Goal: Task Accomplishment & Management: Manage account settings

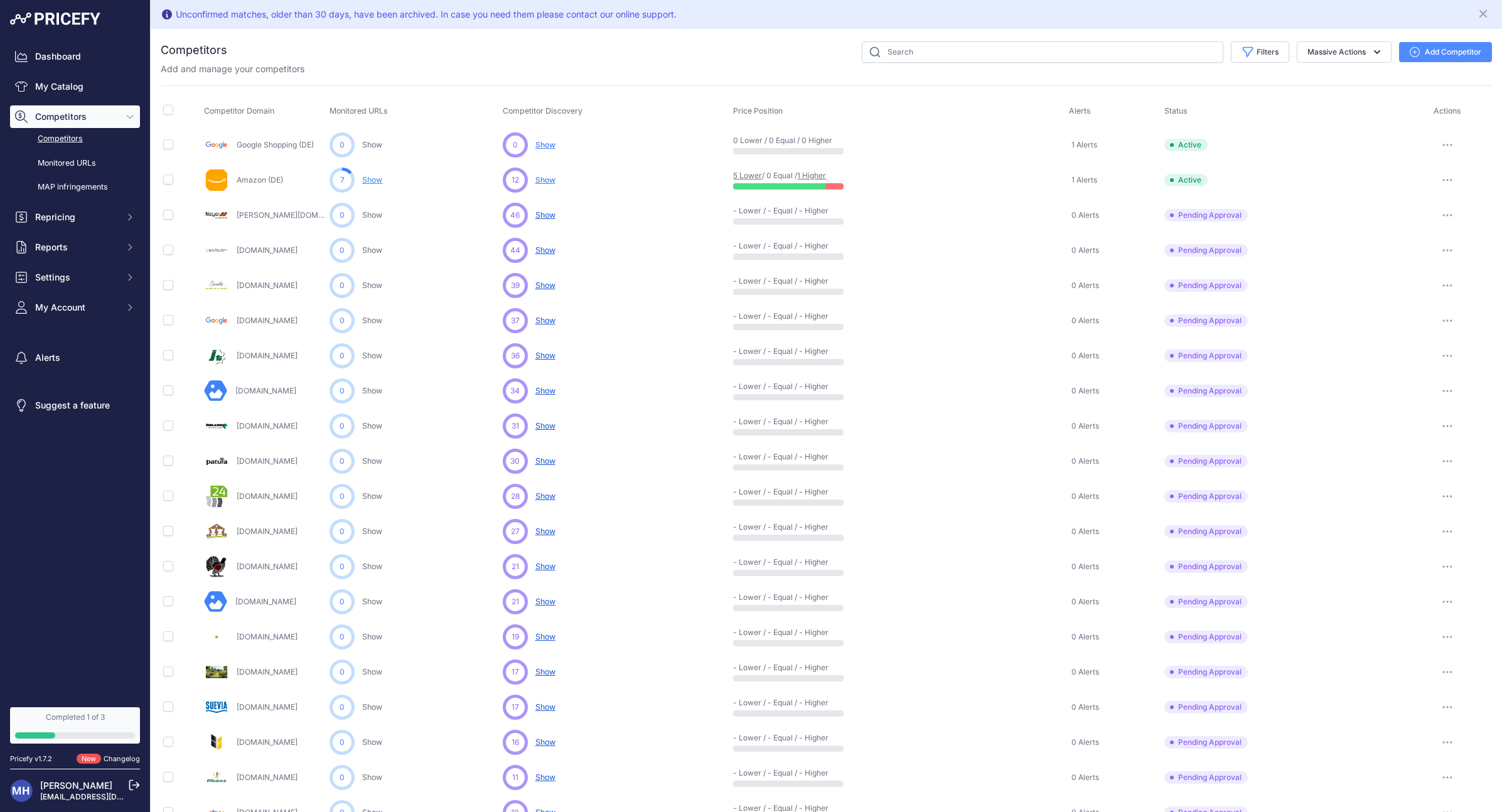
scroll to position [2, 0]
click at [1226, 532] on span "Pending Approval" at bounding box center [1206, 529] width 83 height 13
click at [1451, 529] on icon "button" at bounding box center [1451, 529] width 1 height 1
click at [1448, 574] on button "Approve Competitor" at bounding box center [1437, 576] width 103 height 20
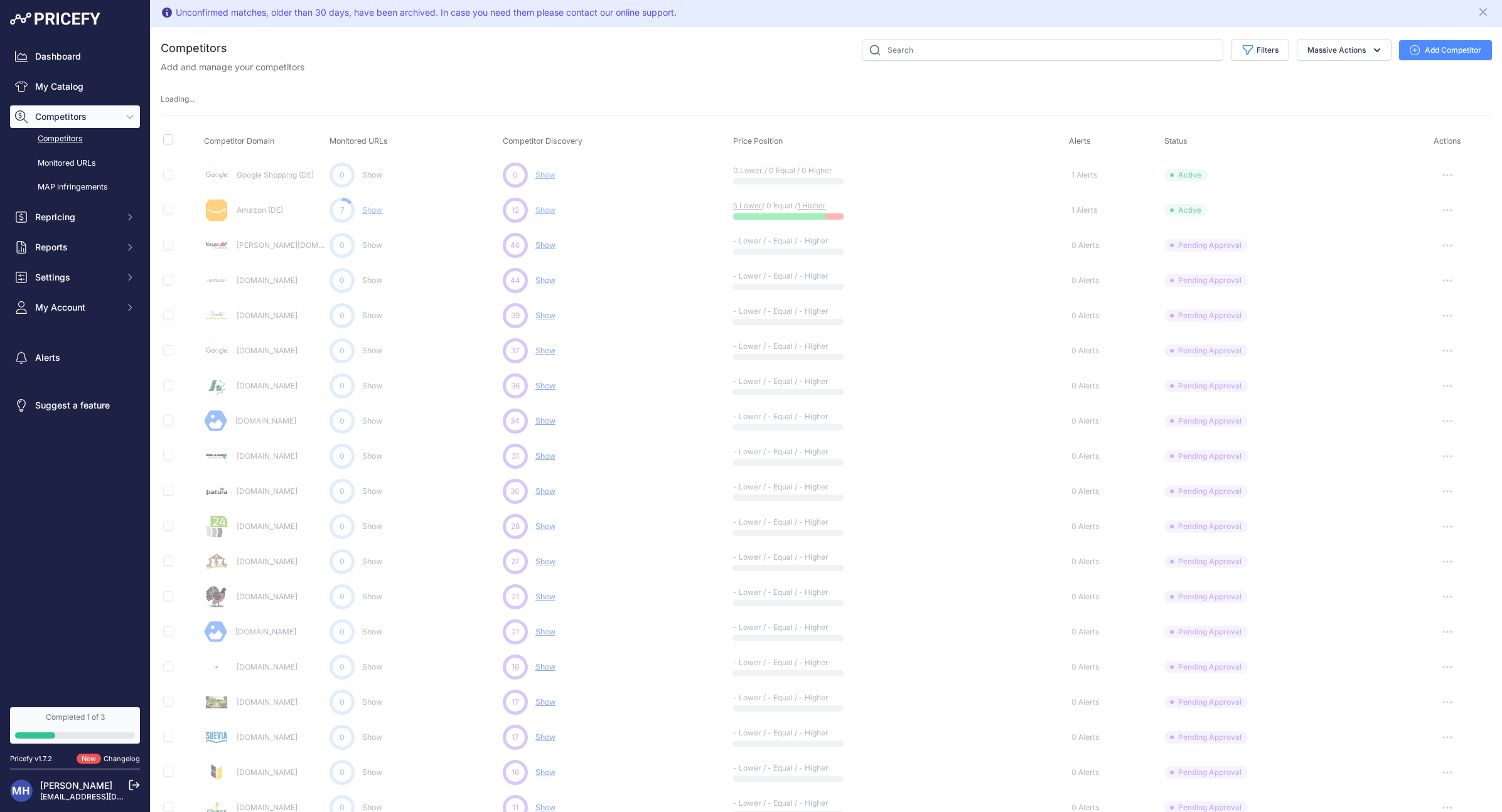
click at [1450, 205] on button "button" at bounding box center [1447, 210] width 25 height 18
click at [1415, 254] on td "Show Competitor URLs Approve Competitor Exclude Competitor ​ Note: Tip: ​" at bounding box center [1447, 245] width 89 height 35
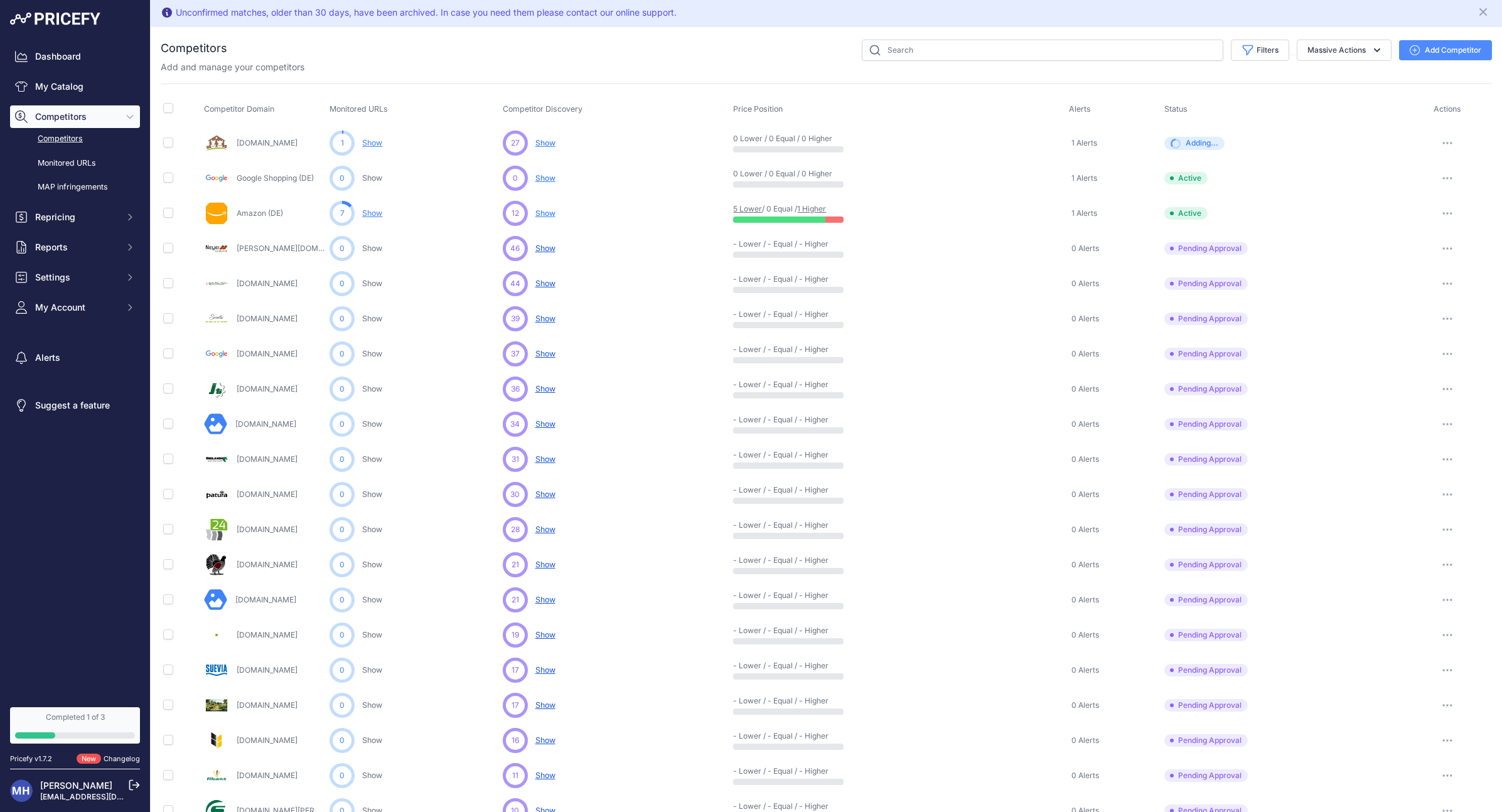
click at [1449, 425] on button "button" at bounding box center [1447, 424] width 25 height 18
click at [1431, 466] on button "Approve Competitor" at bounding box center [1437, 471] width 103 height 20
click at [1452, 209] on button "button" at bounding box center [1447, 213] width 25 height 18
click at [1412, 261] on button "Disable" at bounding box center [1437, 259] width 105 height 20
click at [546, 142] on span "Show" at bounding box center [545, 142] width 20 height 9
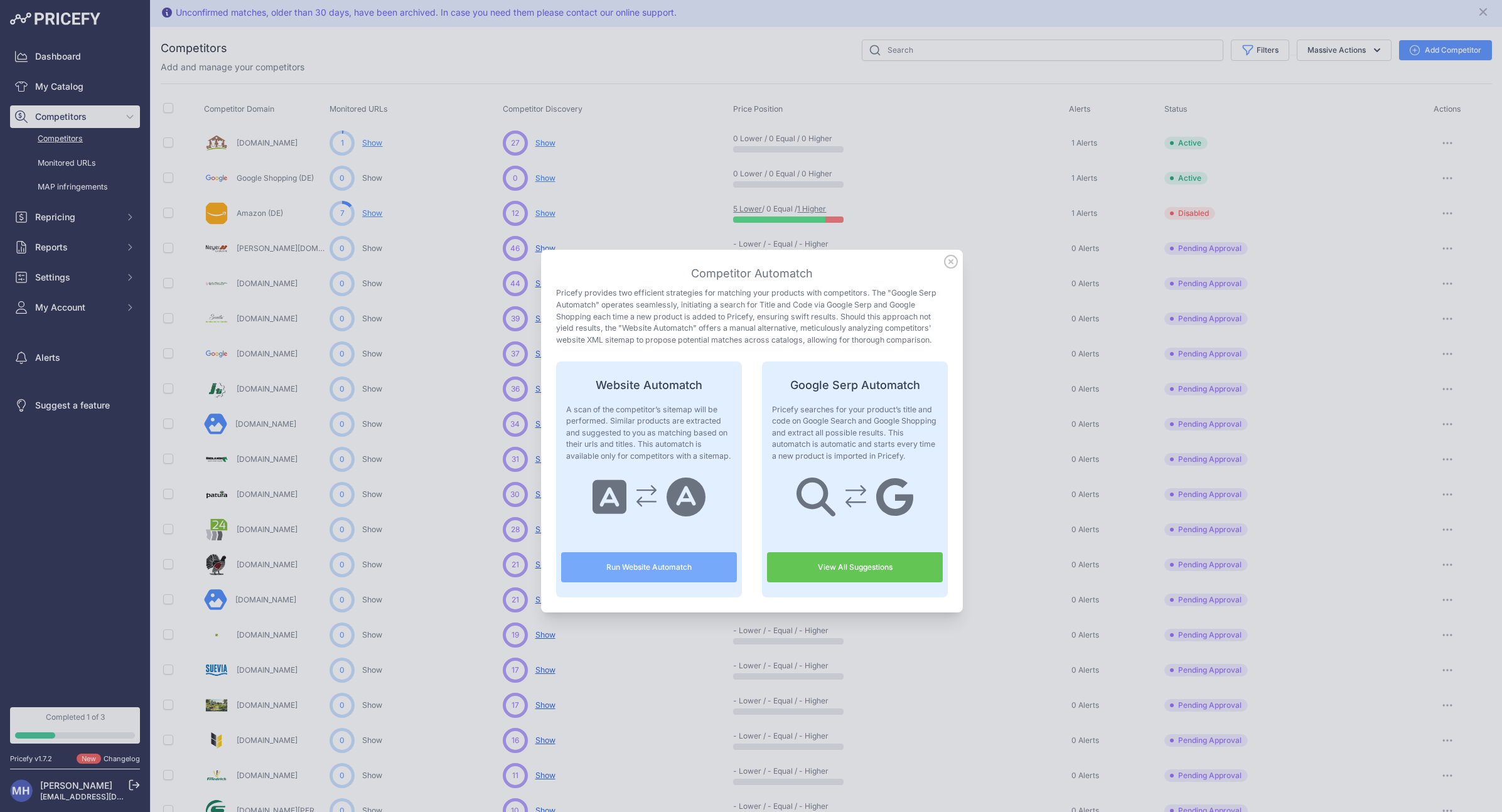
click at [689, 564] on button "Run Website Automatch" at bounding box center [649, 567] width 176 height 30
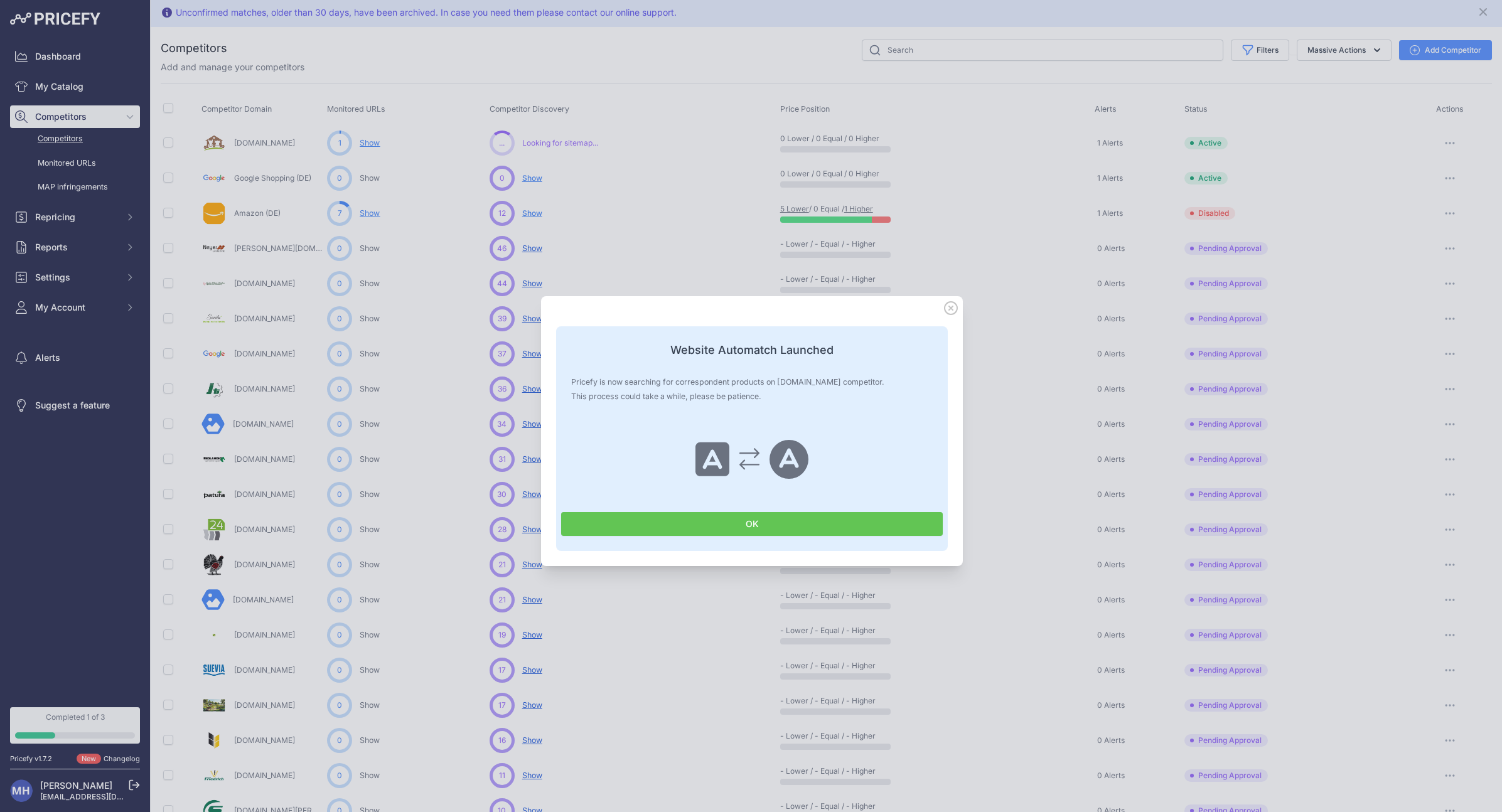
click at [826, 528] on button "OK" at bounding box center [752, 524] width 382 height 24
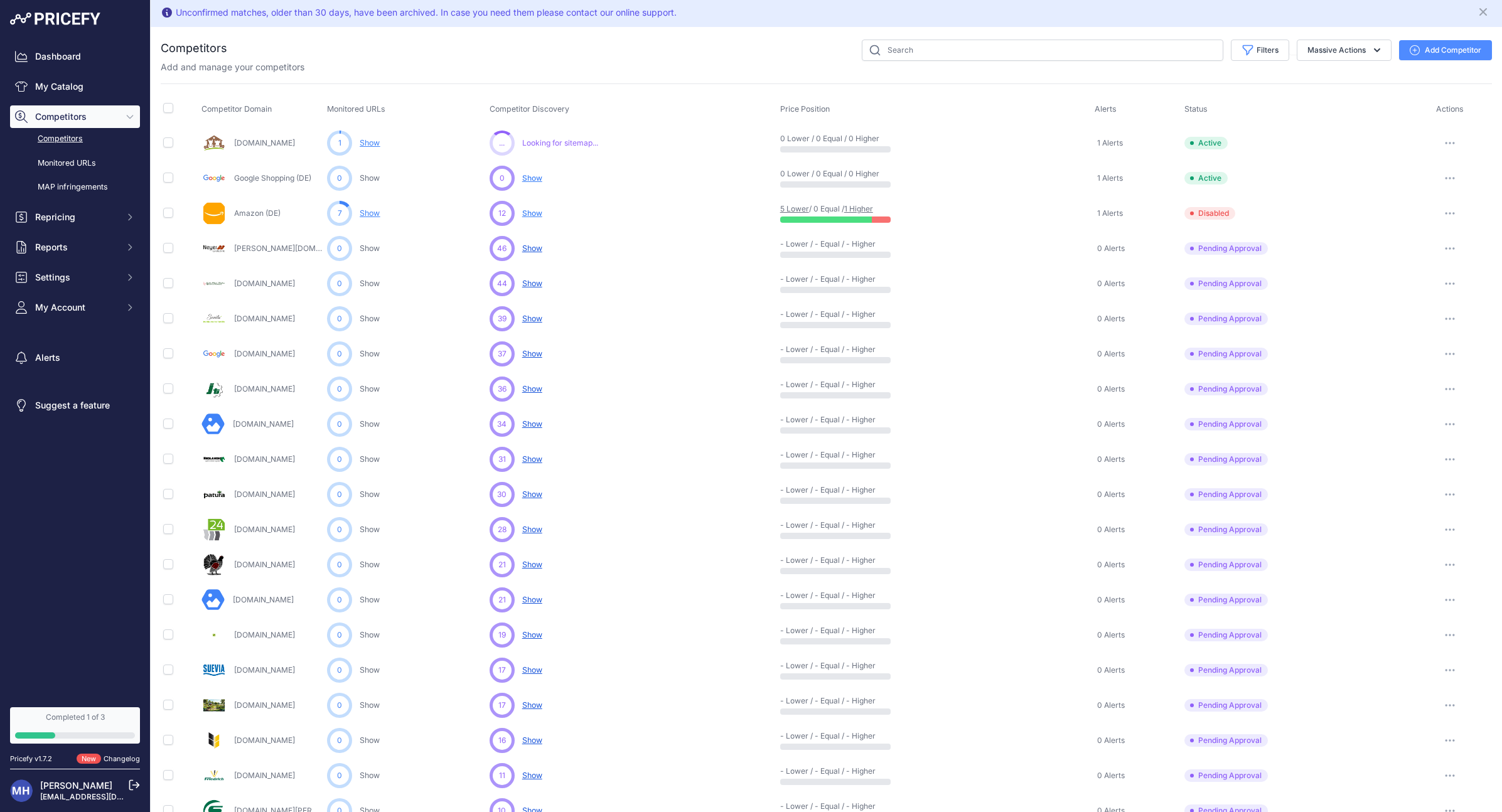
click at [372, 142] on link "Show" at bounding box center [370, 142] width 20 height 9
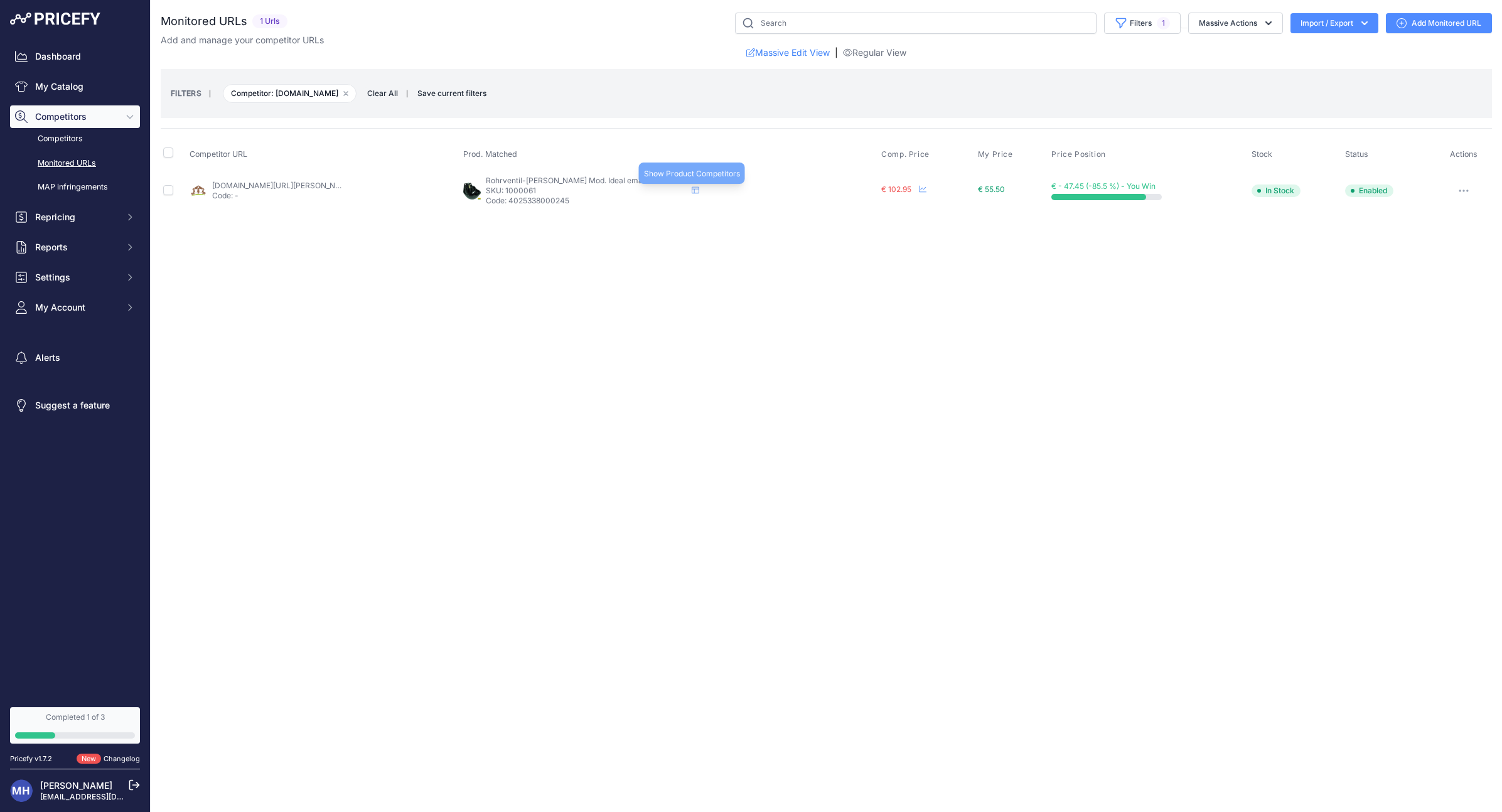
click at [699, 189] on icon at bounding box center [695, 191] width 8 height 7
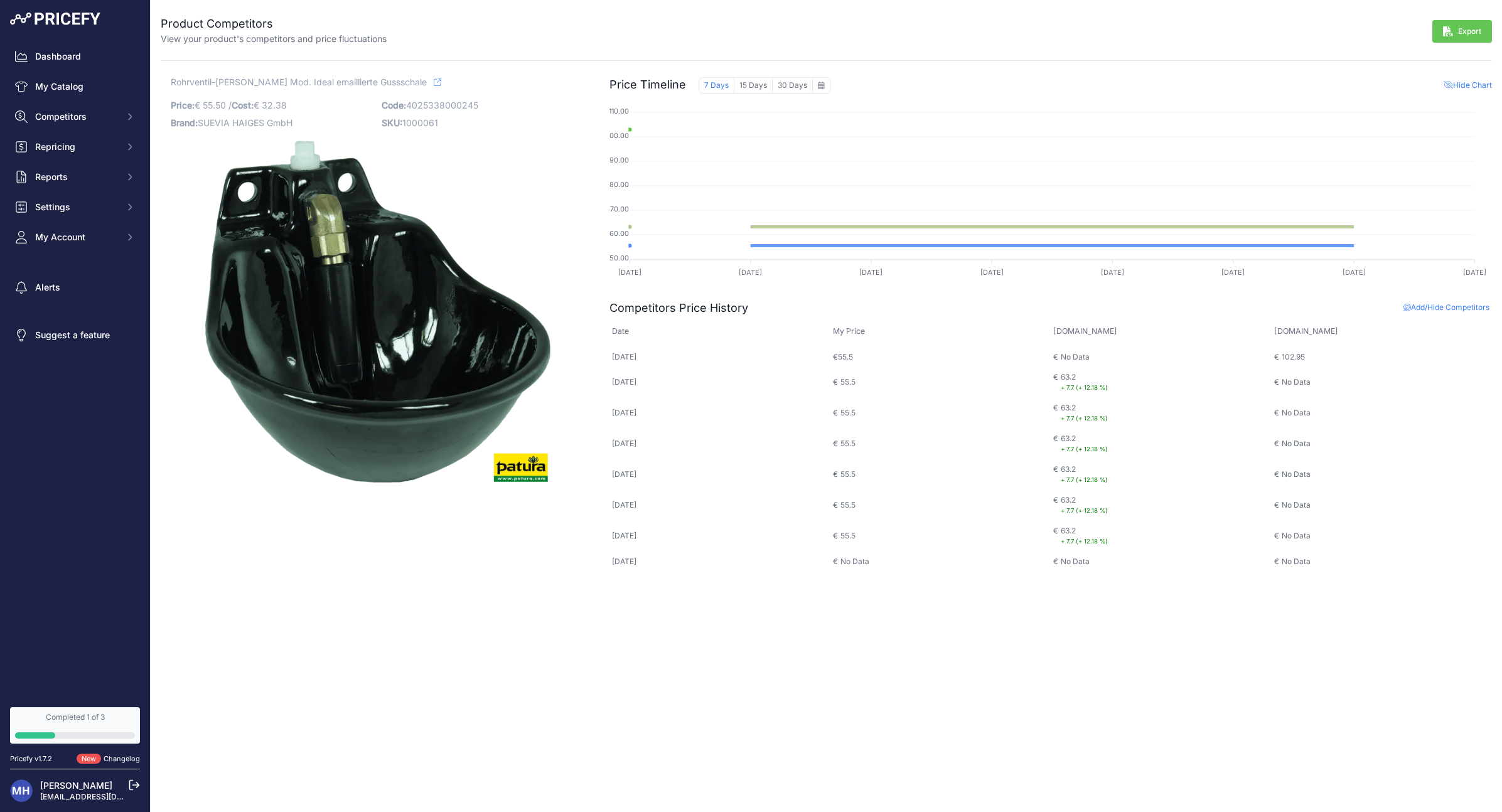
click at [434, 84] on icon at bounding box center [437, 82] width 8 height 8
click at [1461, 32] on button "Export" at bounding box center [1462, 32] width 60 height 22
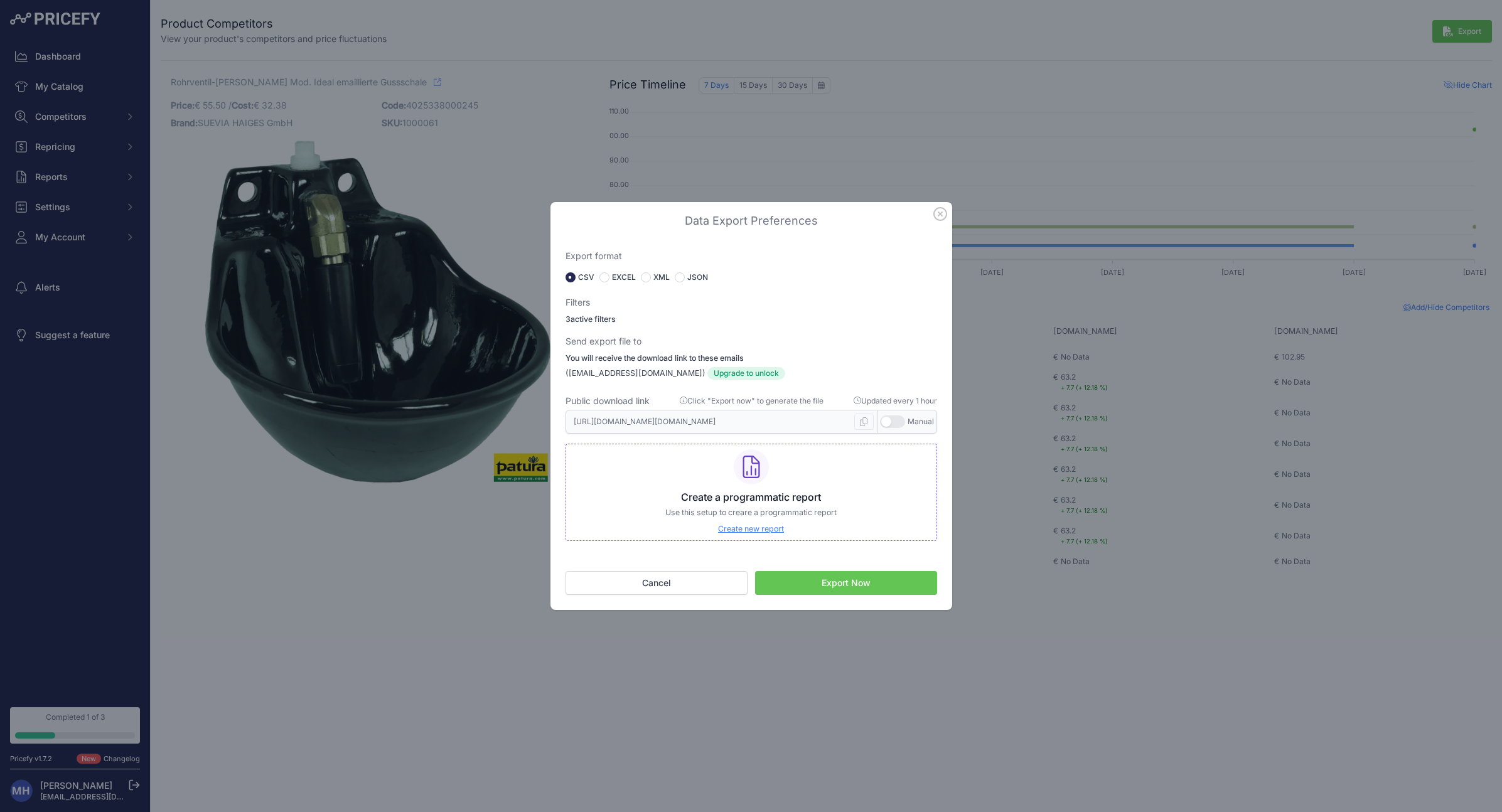
click at [943, 215] on icon "button" at bounding box center [940, 214] width 14 height 14
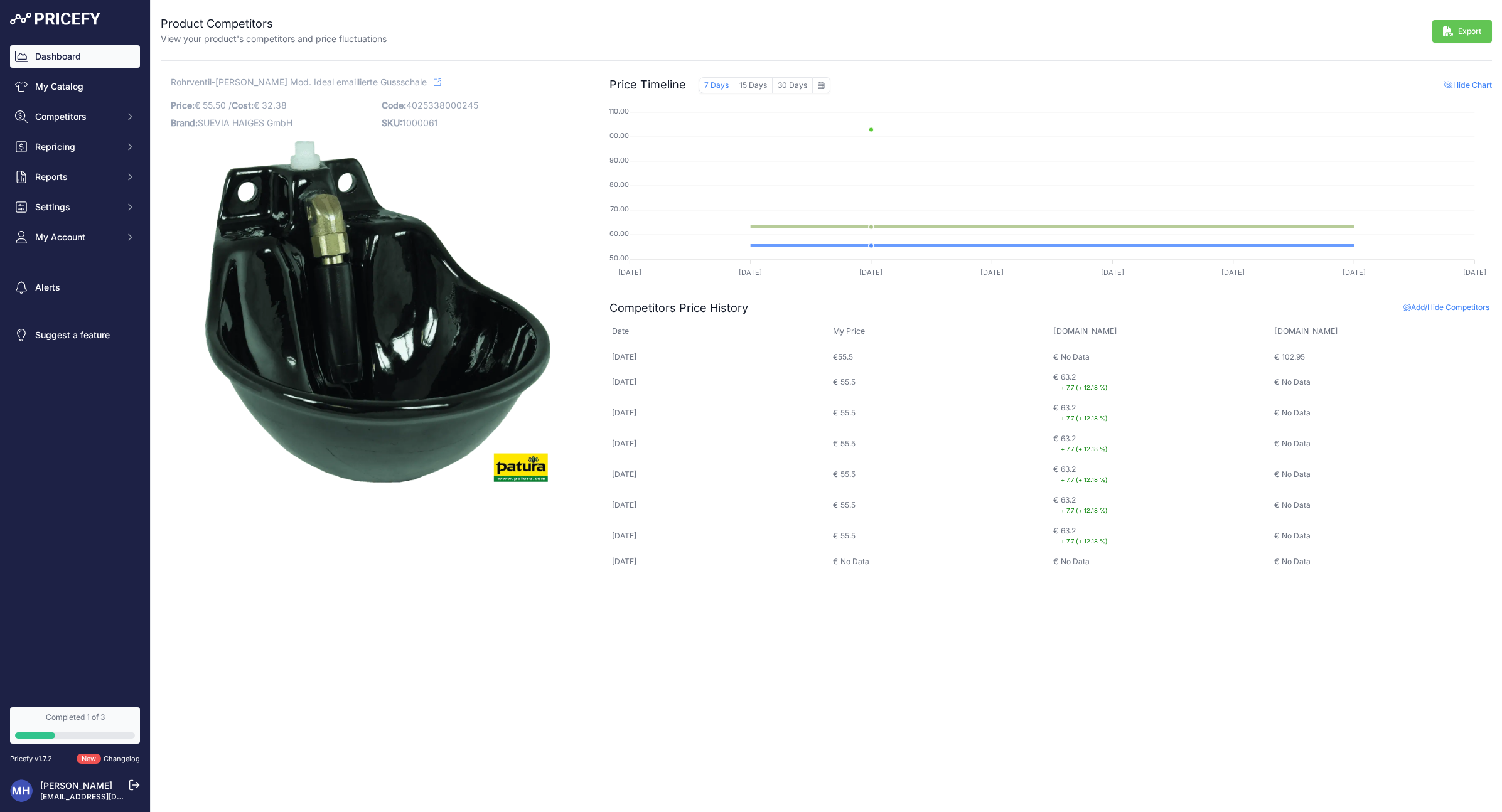
click at [69, 50] on link "Dashboard" at bounding box center [74, 56] width 130 height 22
